Goal: Task Accomplishment & Management: Manage account settings

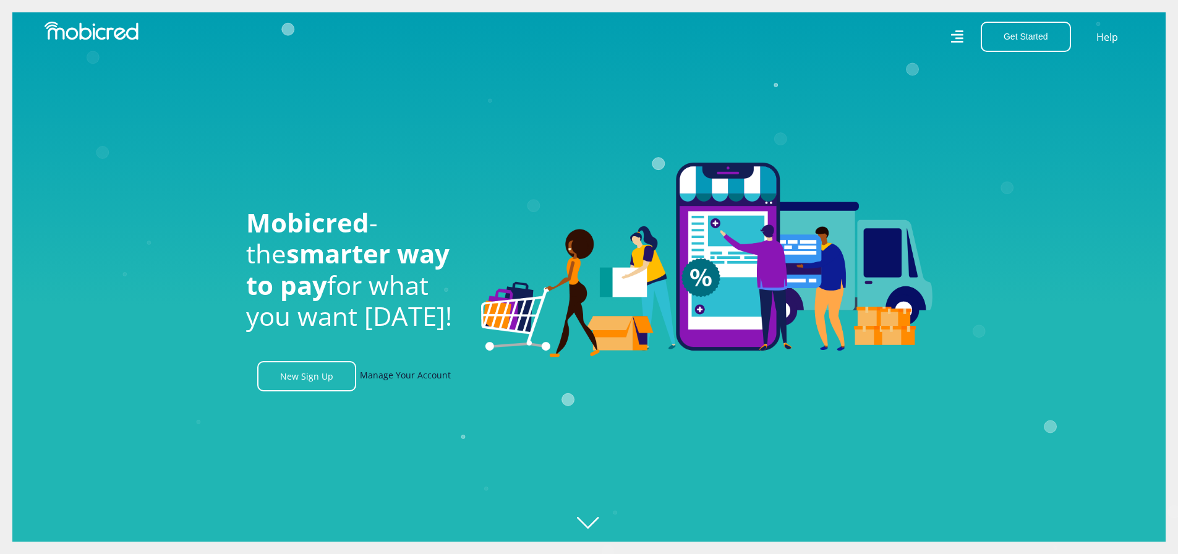
scroll to position [0, 881]
click at [385, 380] on link "Manage Your Account" at bounding box center [405, 376] width 91 height 30
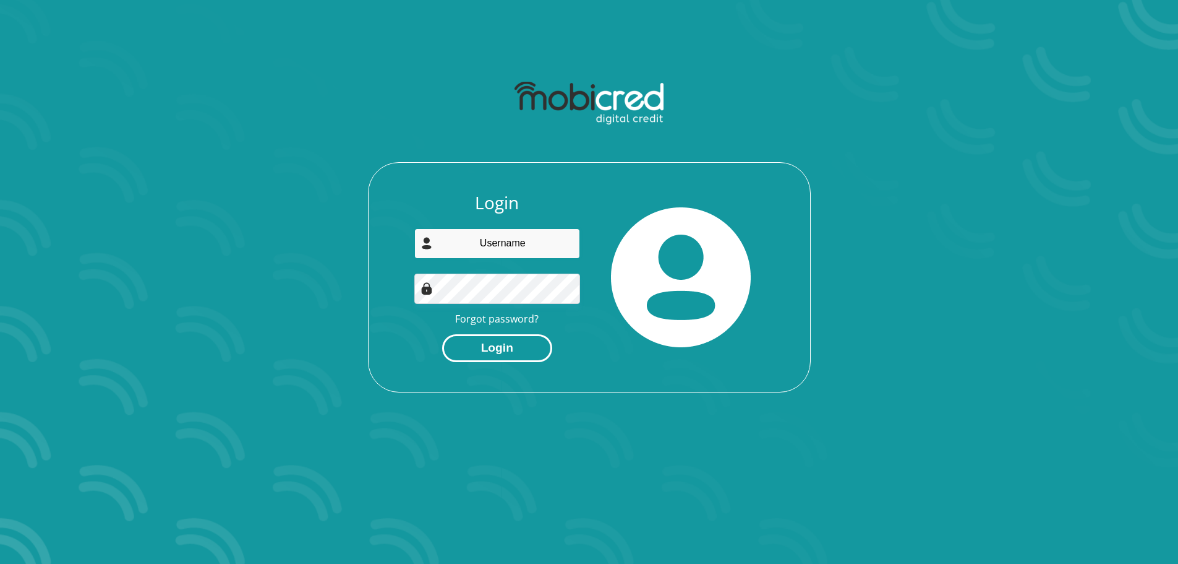
type input "vattina@googlemail.com"
click at [507, 350] on button "Login" at bounding box center [497, 348] width 110 height 28
